Goal: Book appointment/travel/reservation

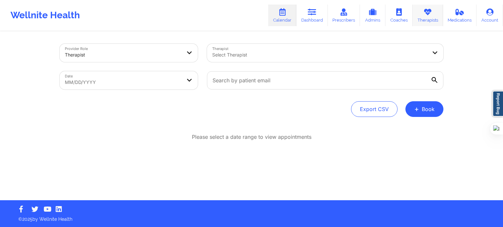
click at [434, 10] on link "Therapists" at bounding box center [427, 16] width 30 height 22
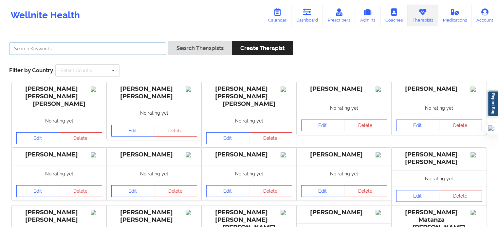
click at [132, 51] on input "text" at bounding box center [87, 49] width 157 height 12
type input "[PERSON_NAME]"
click at [168, 41] on button "Search Therapists" at bounding box center [200, 48] width 64 height 14
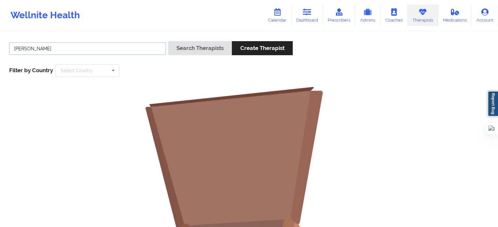
click at [19, 49] on input "[PERSON_NAME]" at bounding box center [87, 49] width 157 height 12
drag, startPoint x: 54, startPoint y: 47, endPoint x: 2, endPoint y: 49, distance: 52.7
click at [2, 49] on div "[PERSON_NAME] Search Therapists Create Therapist Filter by Country Select Count…" at bounding box center [249, 202] width 498 height 340
type input "ronke"
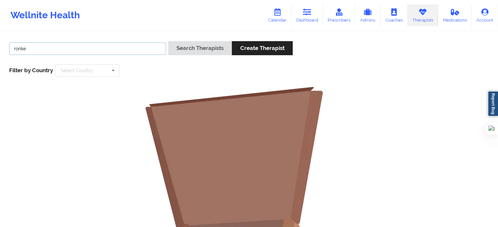
click at [168, 41] on button "Search Therapists" at bounding box center [200, 48] width 64 height 14
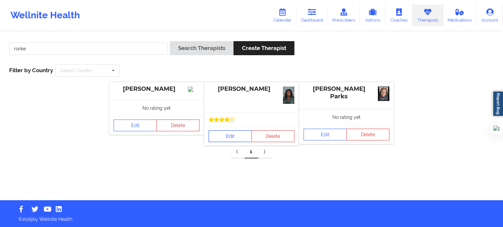
click at [238, 134] on link "Edit" at bounding box center [230, 137] width 43 height 12
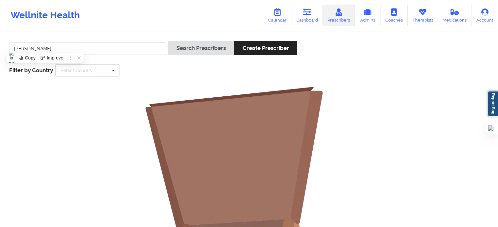
click at [274, 14] on link "Calendar" at bounding box center [277, 16] width 28 height 22
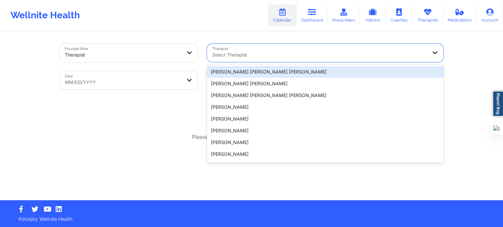
click at [251, 51] on div at bounding box center [319, 55] width 215 height 8
click at [181, 111] on div "Export CSV + Book" at bounding box center [252, 109] width 384 height 16
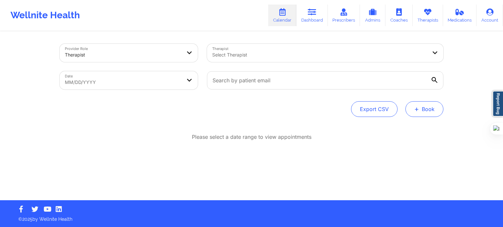
click at [423, 107] on button "+ Book" at bounding box center [424, 109] width 38 height 16
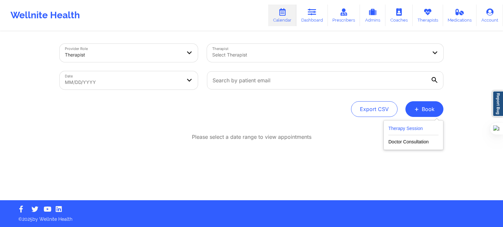
click at [422, 128] on button "Therapy Session" at bounding box center [413, 130] width 50 height 11
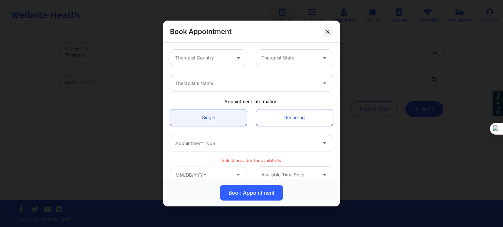
click at [220, 63] on div "Therapist Country" at bounding box center [200, 58] width 61 height 16
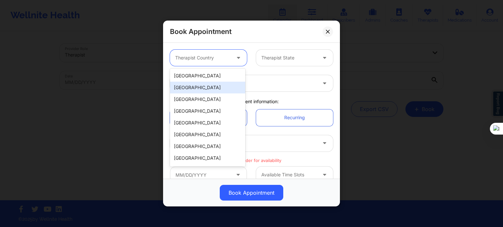
click at [210, 78] on div "[GEOGRAPHIC_DATA]" at bounding box center [207, 76] width 75 height 12
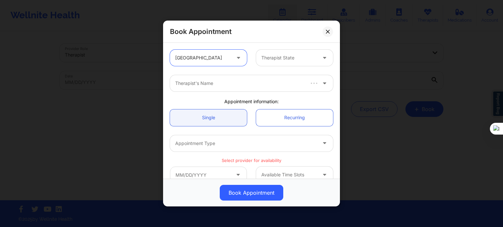
click at [266, 59] on div at bounding box center [288, 58] width 55 height 8
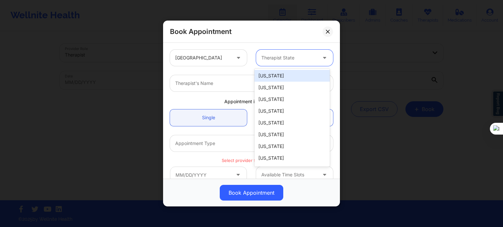
click at [283, 63] on div "Therapist State" at bounding box center [286, 58] width 61 height 16
type input "f"
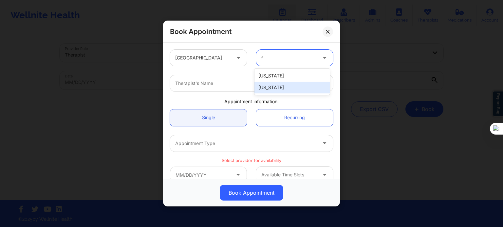
click at [272, 89] on div "[US_STATE]" at bounding box center [291, 88] width 75 height 12
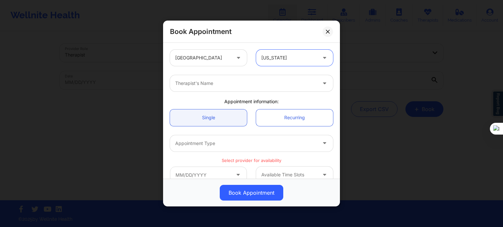
click at [221, 86] on div at bounding box center [245, 84] width 141 height 8
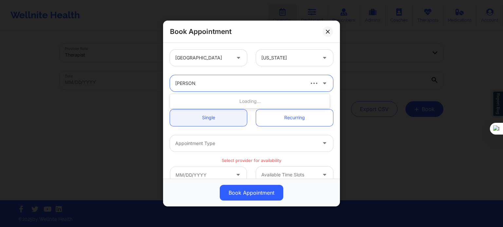
type input "angelica m"
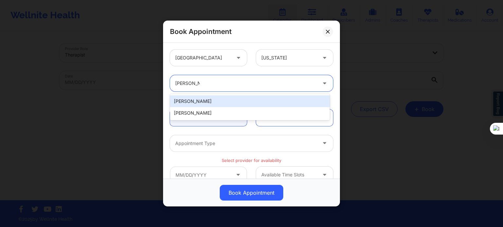
click at [224, 103] on div "[PERSON_NAME]" at bounding box center [250, 102] width 160 height 12
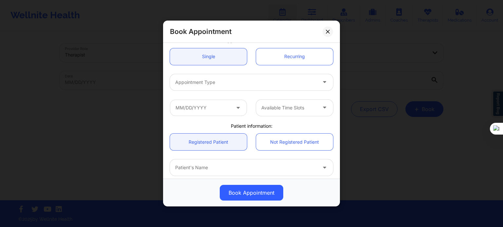
scroll to position [65, 0]
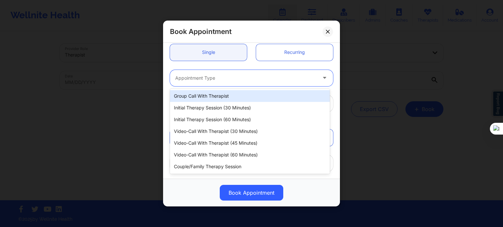
click at [219, 80] on div at bounding box center [245, 78] width 141 height 8
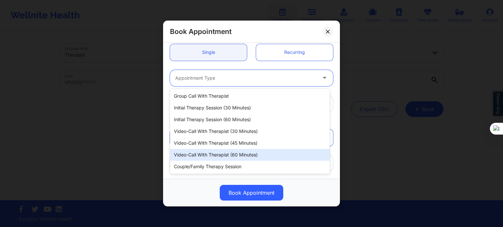
click at [227, 154] on div "Video-Call with Therapist (60 minutes)" at bounding box center [250, 155] width 160 height 12
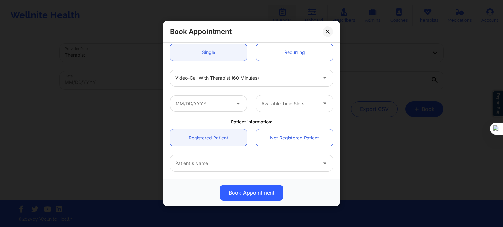
click at [236, 104] on icon at bounding box center [238, 103] width 7 height 6
click at [222, 105] on input "text" at bounding box center [208, 104] width 77 height 16
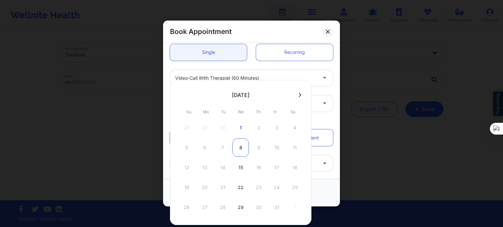
click at [239, 149] on div "8" at bounding box center [240, 148] width 16 height 18
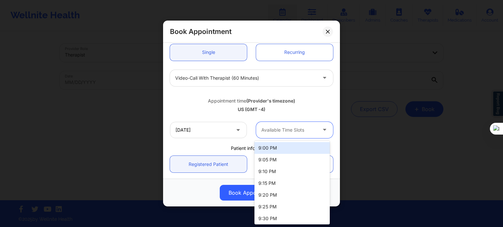
click at [300, 131] on div at bounding box center [288, 130] width 55 height 8
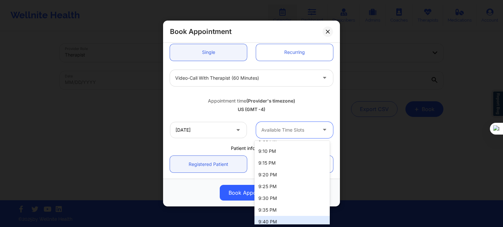
scroll to position [0, 0]
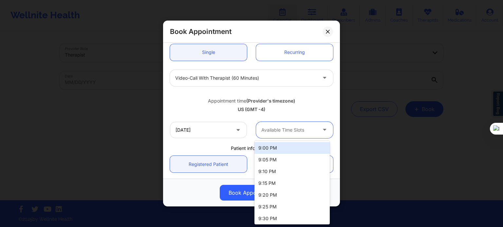
click at [271, 149] on div "9:00 PM" at bounding box center [291, 148] width 75 height 12
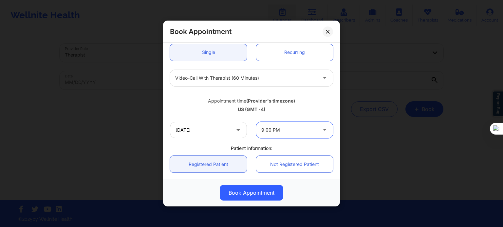
click at [175, 98] on div "Appointment time (Provider's timezone)" at bounding box center [251, 101] width 163 height 7
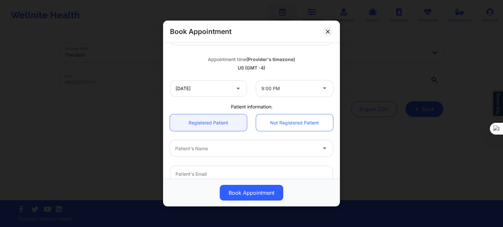
scroll to position [65, 0]
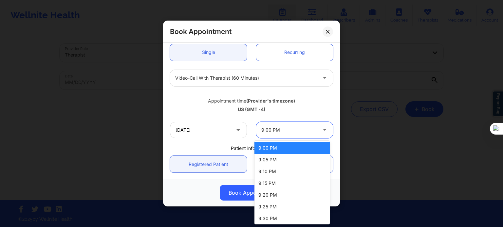
click at [289, 132] on div at bounding box center [288, 130] width 55 height 8
click at [224, 133] on input "10/08/2025" at bounding box center [208, 130] width 77 height 16
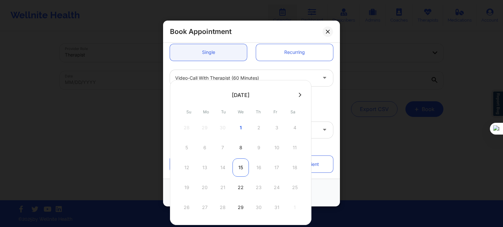
click at [240, 170] on div "15" at bounding box center [240, 168] width 16 height 18
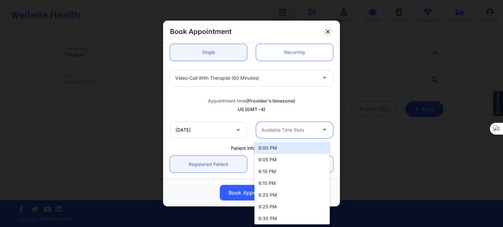
click at [285, 132] on div at bounding box center [288, 130] width 55 height 8
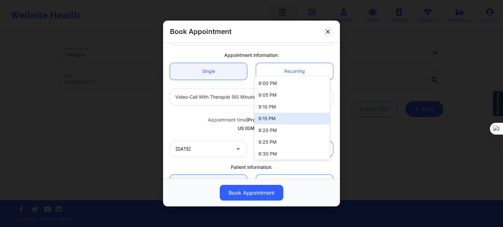
scroll to position [131, 0]
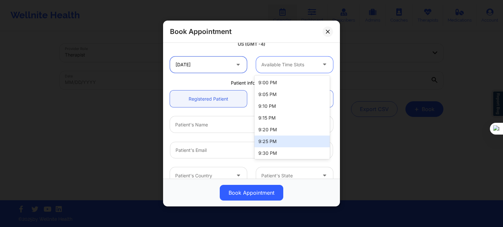
click at [207, 67] on input "10/15/2025" at bounding box center [208, 65] width 77 height 16
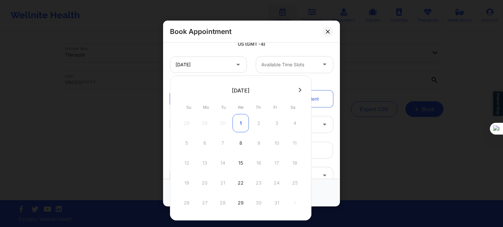
click at [242, 126] on div "1" at bounding box center [240, 123] width 16 height 18
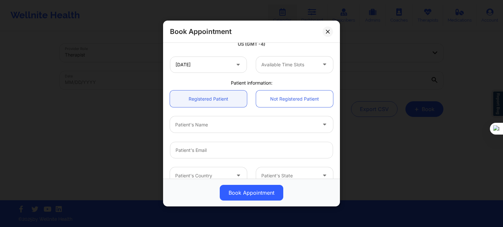
click at [283, 72] on div "Available Time Slots" at bounding box center [286, 65] width 61 height 16
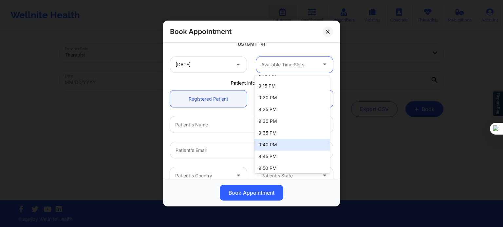
scroll to position [0, 0]
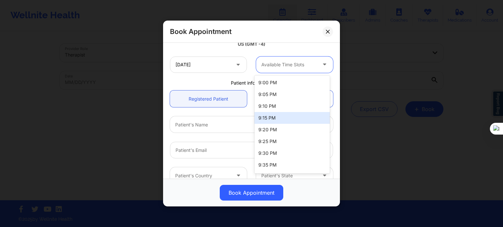
click at [202, 79] on div "United States Florida Angelica Marilyn Ronke Appointment information: Single Re…" at bounding box center [251, 81] width 172 height 335
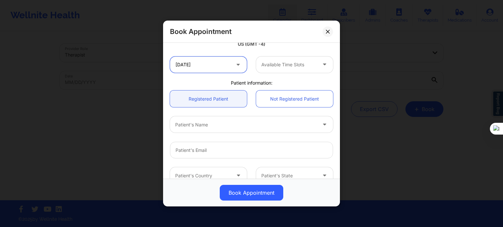
click at [208, 70] on input "10/01/2025" at bounding box center [208, 65] width 77 height 16
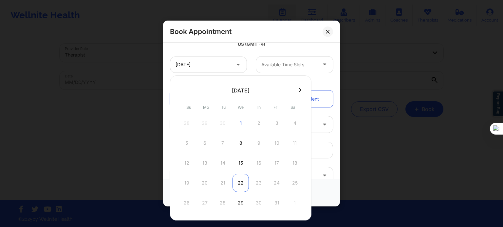
click at [245, 184] on div "22" at bounding box center [240, 183] width 16 height 18
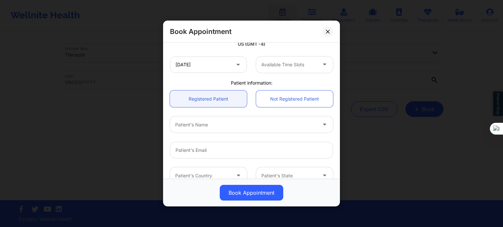
click at [284, 71] on div "Available Time Slots" at bounding box center [286, 65] width 61 height 16
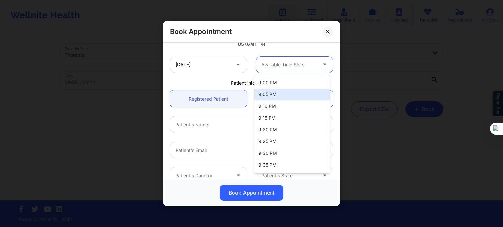
click at [195, 82] on div "Patient information:" at bounding box center [251, 83] width 172 height 7
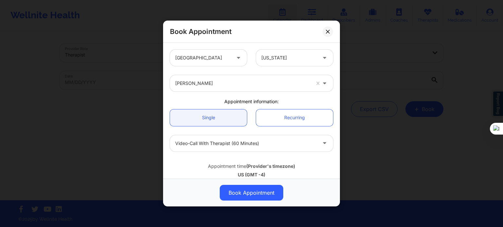
click at [245, 88] on div "[PERSON_NAME]" at bounding box center [242, 83] width 135 height 16
click at [217, 87] on div at bounding box center [242, 84] width 135 height 8
click at [216, 140] on div at bounding box center [245, 144] width 141 height 8
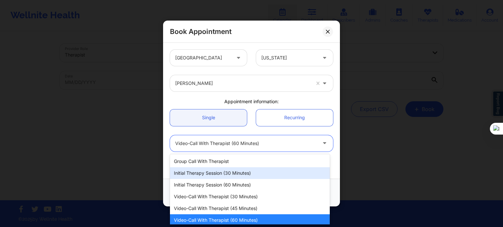
click at [196, 91] on div "[PERSON_NAME]" at bounding box center [242, 83] width 135 height 16
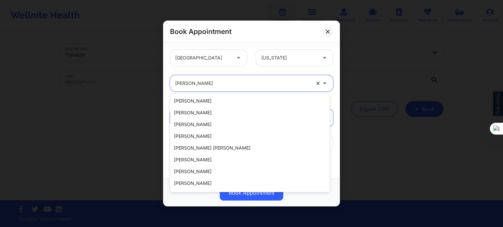
scroll to position [33, 0]
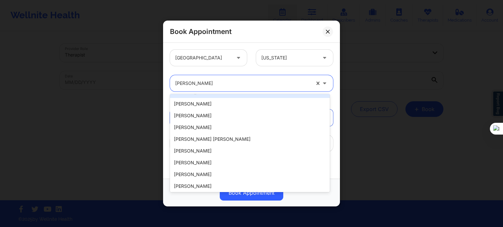
click at [233, 68] on div "United States Florida" at bounding box center [251, 58] width 172 height 26
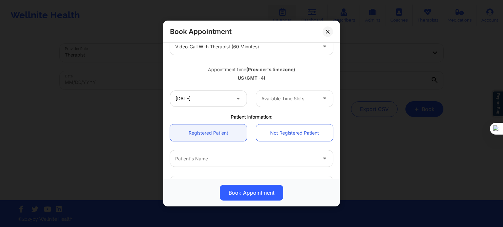
scroll to position [98, 0]
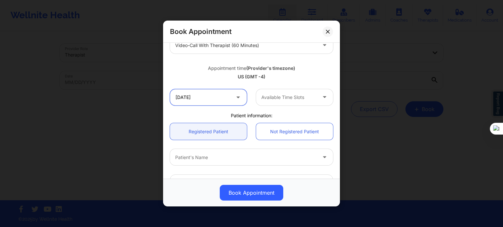
click at [227, 102] on input "10/22/2025" at bounding box center [208, 97] width 77 height 16
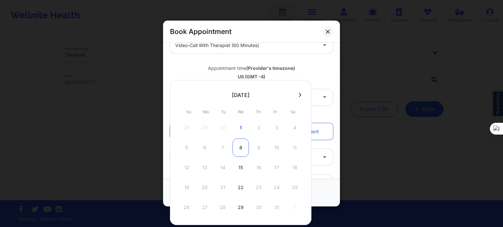
click at [240, 148] on div "8" at bounding box center [240, 148] width 16 height 18
type input "10/08/2025"
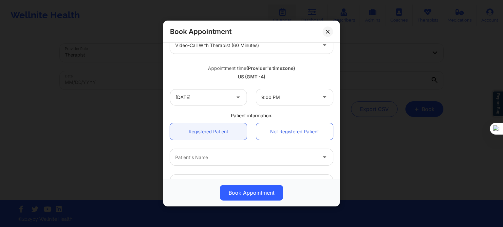
scroll to position [131, 0]
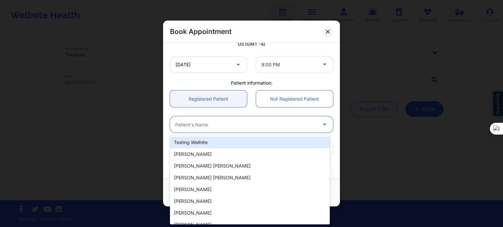
click at [205, 121] on div at bounding box center [245, 125] width 141 height 8
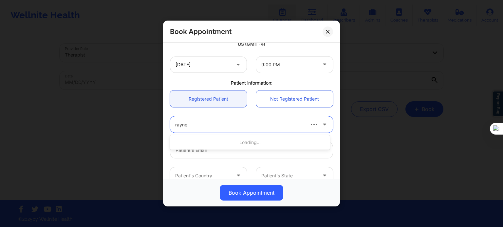
type input "rayne"
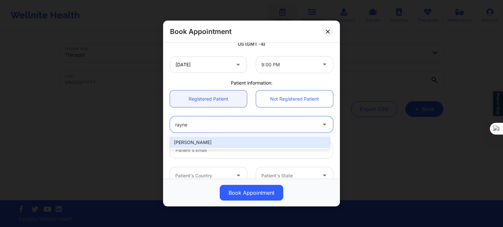
click at [203, 142] on div "RAYNE WHITE" at bounding box center [250, 143] width 160 height 12
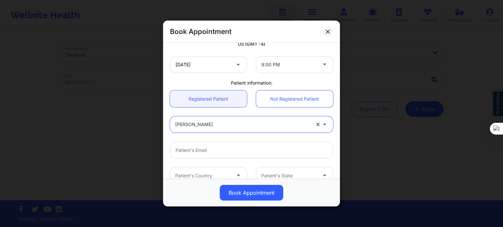
click at [331, 159] on div at bounding box center [251, 150] width 172 height 26
click at [331, 160] on div at bounding box center [251, 150] width 172 height 26
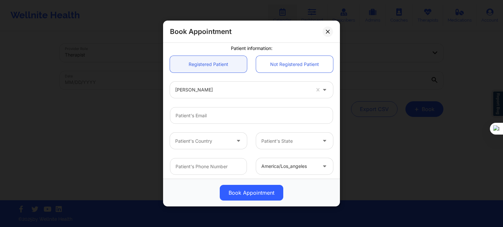
scroll to position [204, 0]
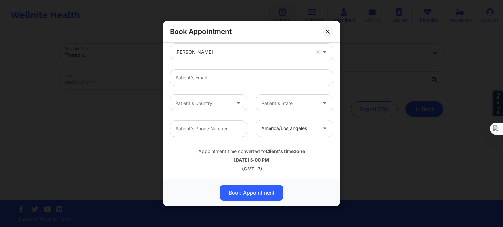
click at [197, 165] on div "Appointment time converted to Client's timezone 10/08/2025 6:00 PM (GMT -7)" at bounding box center [251, 159] width 172 height 26
click at [196, 158] on div "10/08/2025 6:00 PM" at bounding box center [251, 160] width 163 height 7
click at [209, 68] on div at bounding box center [251, 78] width 172 height 26
click at [206, 84] on input "email" at bounding box center [251, 77] width 163 height 17
click at [202, 57] on div "RAYNE WHITE" at bounding box center [242, 52] width 135 height 16
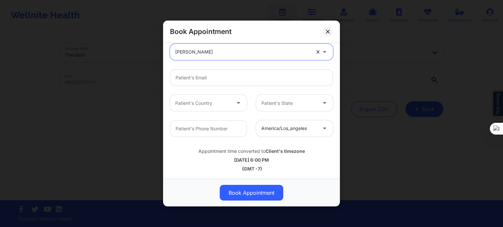
drag, startPoint x: 208, startPoint y: 52, endPoint x: 172, endPoint y: 46, distance: 35.7
click at [172, 46] on div "RAYNE WHITE" at bounding box center [240, 52] width 141 height 16
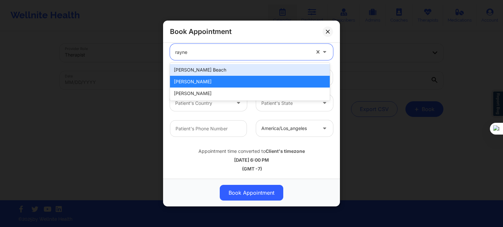
type input "rayne"
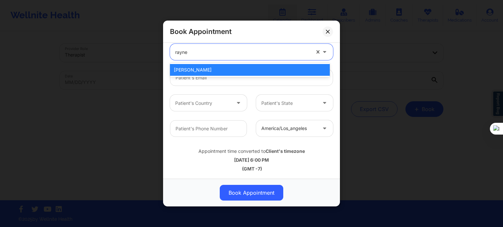
click at [185, 69] on div "RAYNE WHITE" at bounding box center [250, 70] width 160 height 12
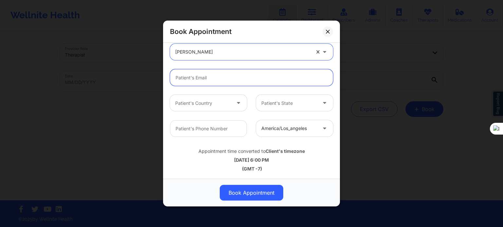
click at [202, 80] on input "email" at bounding box center [251, 77] width 163 height 17
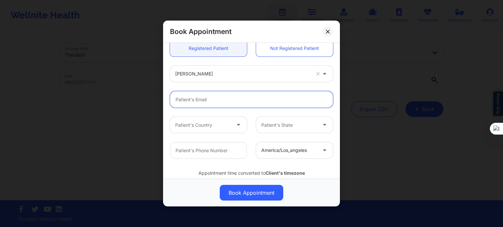
scroll to position [171, 0]
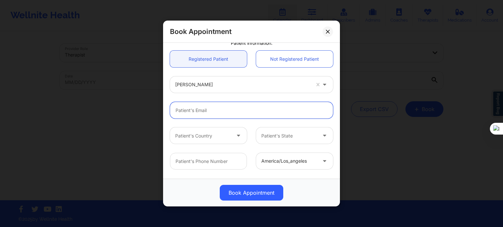
click at [206, 108] on input "email" at bounding box center [251, 110] width 163 height 17
paste input "Queenhope44@yahoo.com"
type input "Queenhope44@yahoo.com"
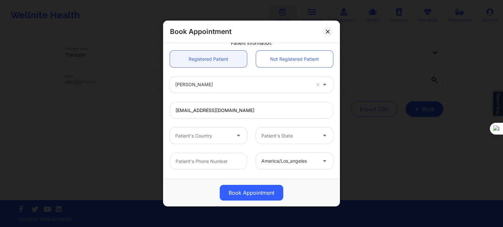
click at [172, 125] on div "Patient's Country Patient's State" at bounding box center [251, 136] width 172 height 26
click at [207, 144] on div "Patient's Country Patient's State" at bounding box center [251, 136] width 172 height 26
click at [209, 139] on div at bounding box center [202, 136] width 55 height 8
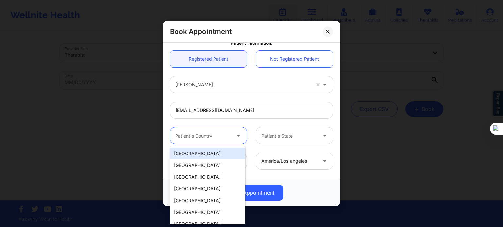
click at [203, 157] on div "[GEOGRAPHIC_DATA]" at bounding box center [207, 154] width 75 height 12
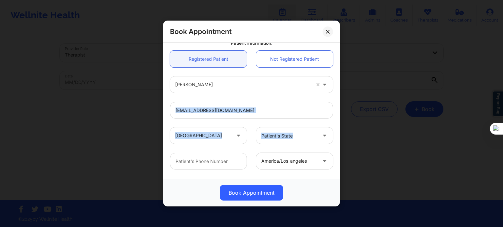
drag, startPoint x: 335, startPoint y: 123, endPoint x: 339, endPoint y: 106, distance: 17.5
click at [339, 106] on div "United States Florida Angelica Marilyn Ronke Appointment information: Single Re…" at bounding box center [251, 111] width 177 height 136
click at [336, 119] on button at bounding box center [335, 116] width 9 height 9
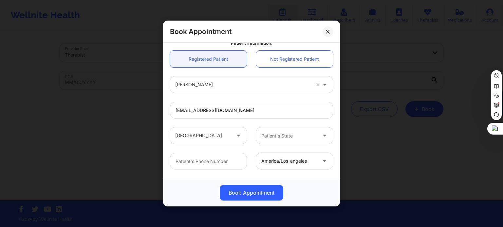
click at [335, 129] on div "United States Florida Angelica Marilyn Ronke Appointment information: Single Re…" at bounding box center [251, 111] width 177 height 136
click at [333, 130] on div "Patient's State" at bounding box center [294, 136] width 86 height 16
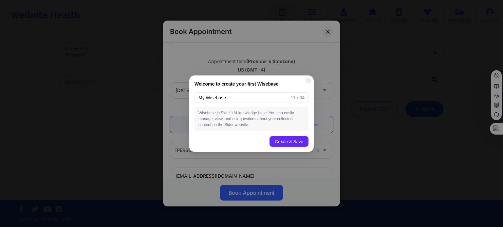
scroll to position [97, 0]
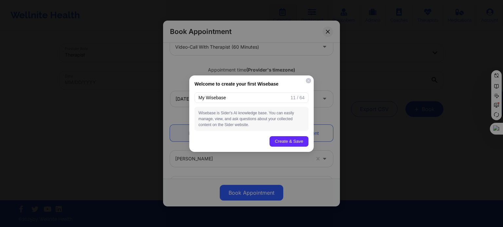
click at [307, 82] on div at bounding box center [308, 80] width 5 height 5
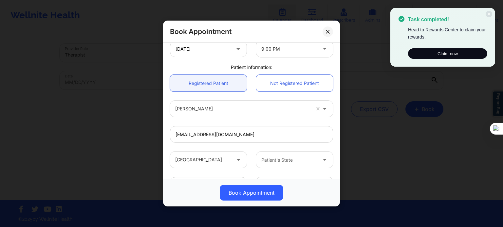
scroll to position [153, 0]
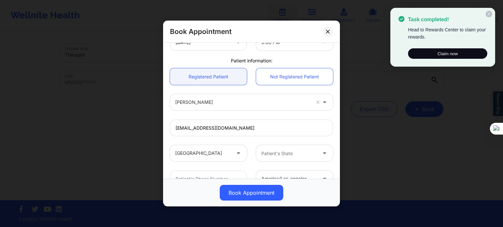
click at [488, 15] on icon at bounding box center [488, 14] width 3 height 3
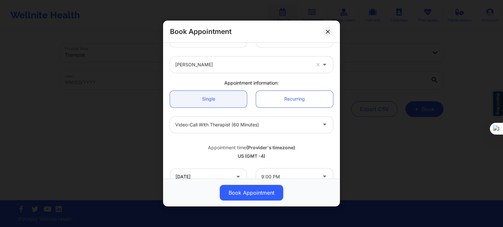
scroll to position [15, 0]
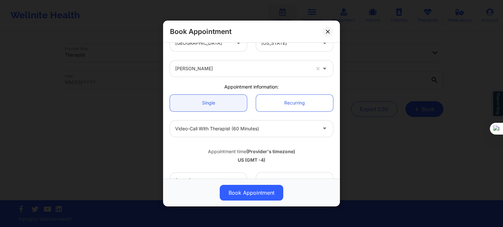
click at [345, 58] on div "Book Appointment United States Florida Angelica Marilyn Ronke Appointment infor…" at bounding box center [251, 113] width 503 height 227
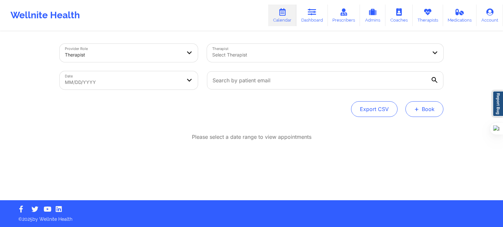
click at [412, 106] on button "+ Book" at bounding box center [424, 109] width 38 height 16
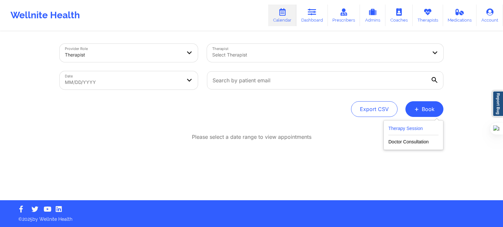
click at [411, 127] on button "Therapy Session" at bounding box center [413, 130] width 50 height 11
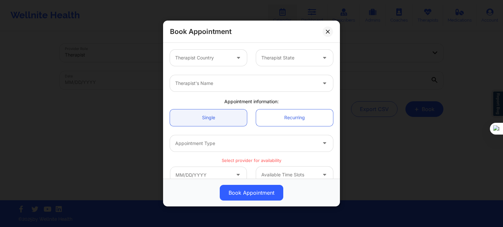
click at [214, 62] on div "Therapist Country" at bounding box center [200, 58] width 61 height 16
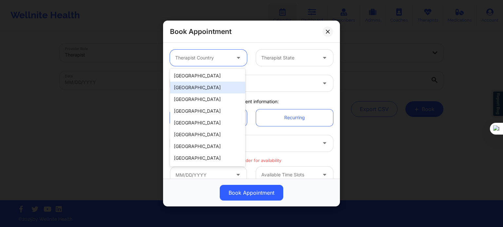
click at [209, 83] on div "[GEOGRAPHIC_DATA]" at bounding box center [207, 88] width 75 height 12
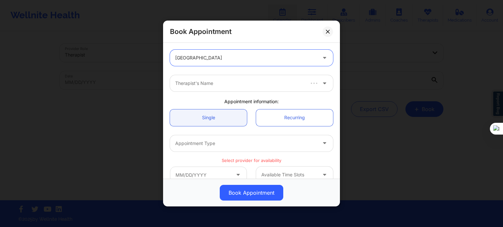
click at [213, 60] on div at bounding box center [245, 58] width 141 height 8
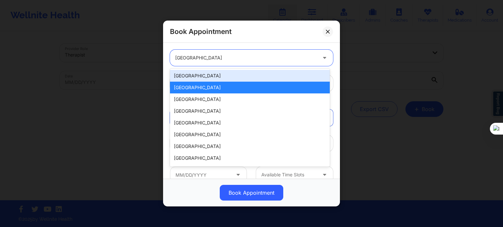
click at [208, 80] on div "[GEOGRAPHIC_DATA]" at bounding box center [250, 76] width 160 height 12
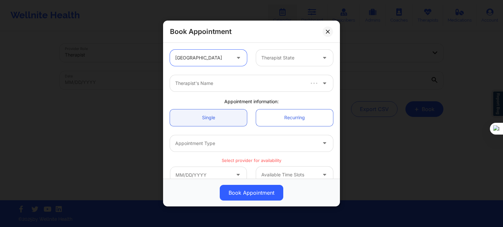
click at [274, 59] on div at bounding box center [288, 58] width 55 height 8
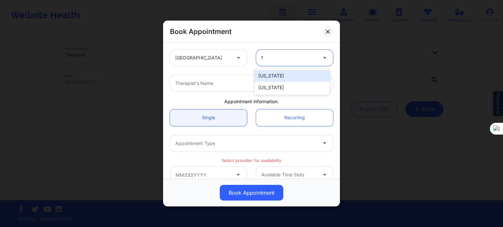
type input "fl"
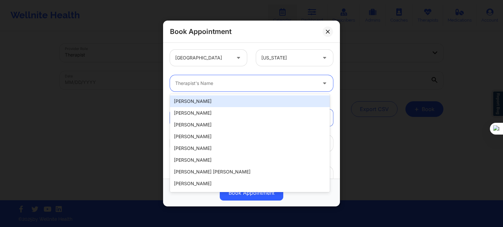
click at [251, 82] on div at bounding box center [245, 84] width 141 height 8
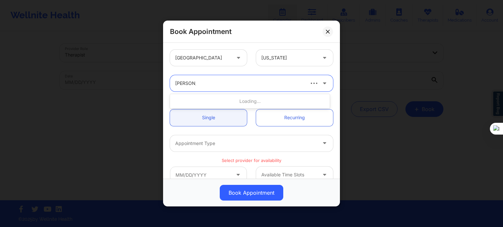
type input "angelica m"
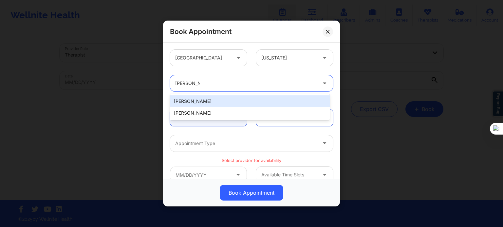
click at [236, 100] on div "[PERSON_NAME]" at bounding box center [250, 102] width 160 height 12
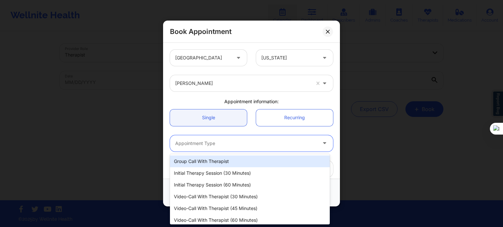
click at [209, 142] on div at bounding box center [245, 144] width 141 height 8
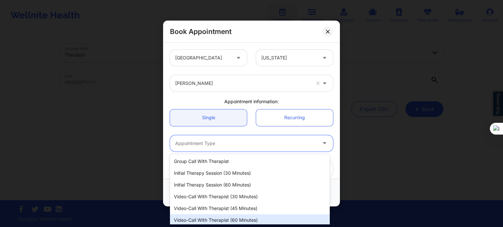
click at [212, 222] on div "Video-Call with Therapist (60 minutes)" at bounding box center [250, 221] width 160 height 12
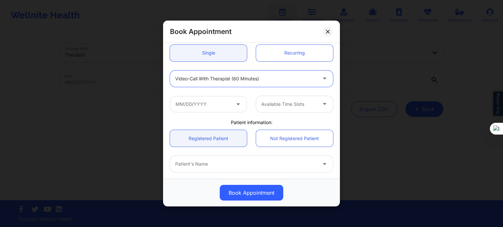
scroll to position [68, 0]
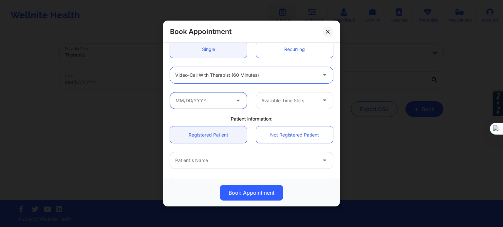
click at [224, 101] on input "text" at bounding box center [208, 101] width 77 height 16
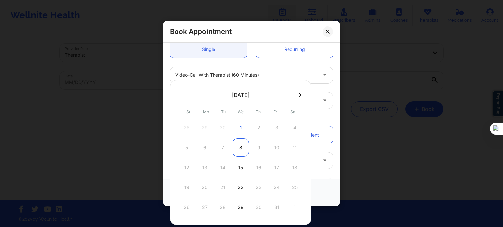
click at [241, 145] on div "8" at bounding box center [240, 148] width 16 height 18
type input "10/08/2025"
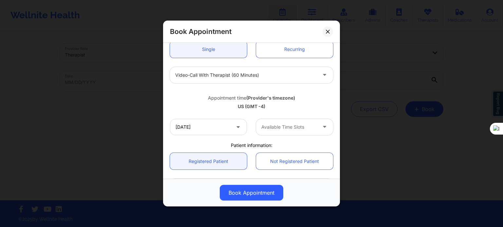
click at [283, 129] on div at bounding box center [288, 127] width 55 height 8
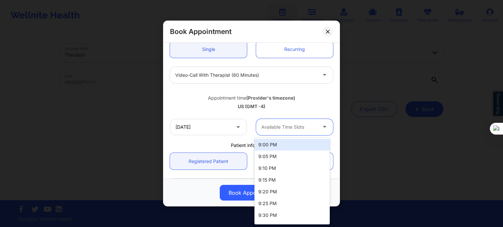
click at [279, 148] on div "9:00 PM" at bounding box center [291, 145] width 75 height 12
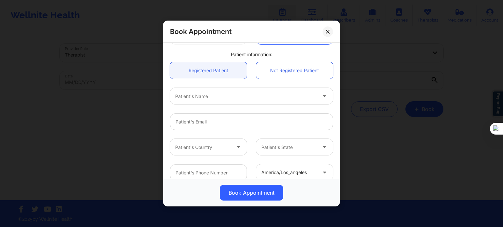
scroll to position [167, 0]
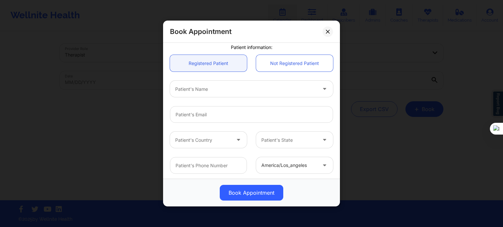
click at [227, 95] on div "Patient's Name" at bounding box center [243, 89] width 147 height 16
type input "rayne white"
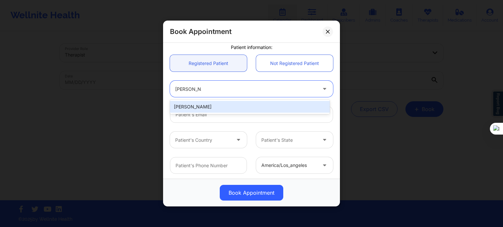
click at [224, 106] on div "RAYNE WHITE" at bounding box center [250, 107] width 160 height 12
type input "queenhope44@yahoo.com"
type input "+1904-982-7028"
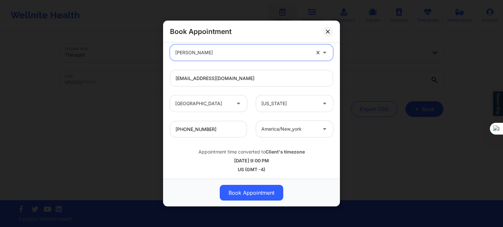
scroll to position [204, 0]
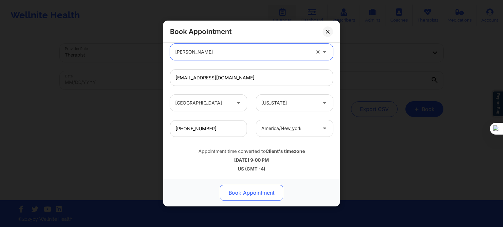
click at [243, 200] on button "Book Appointment" at bounding box center [252, 193] width 64 height 16
